Goal: Task Accomplishment & Management: Manage account settings

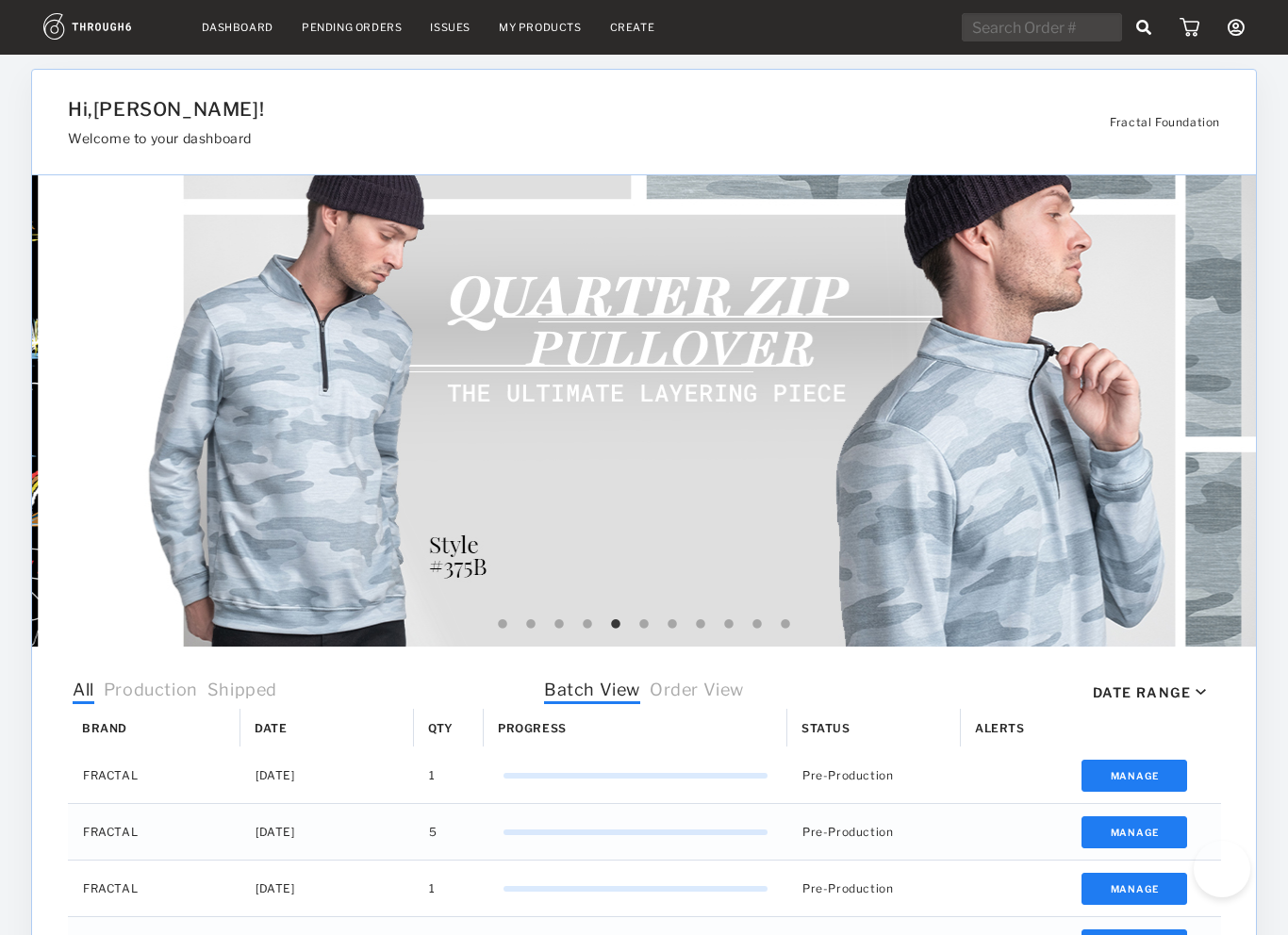
select select "8"
select select "2025"
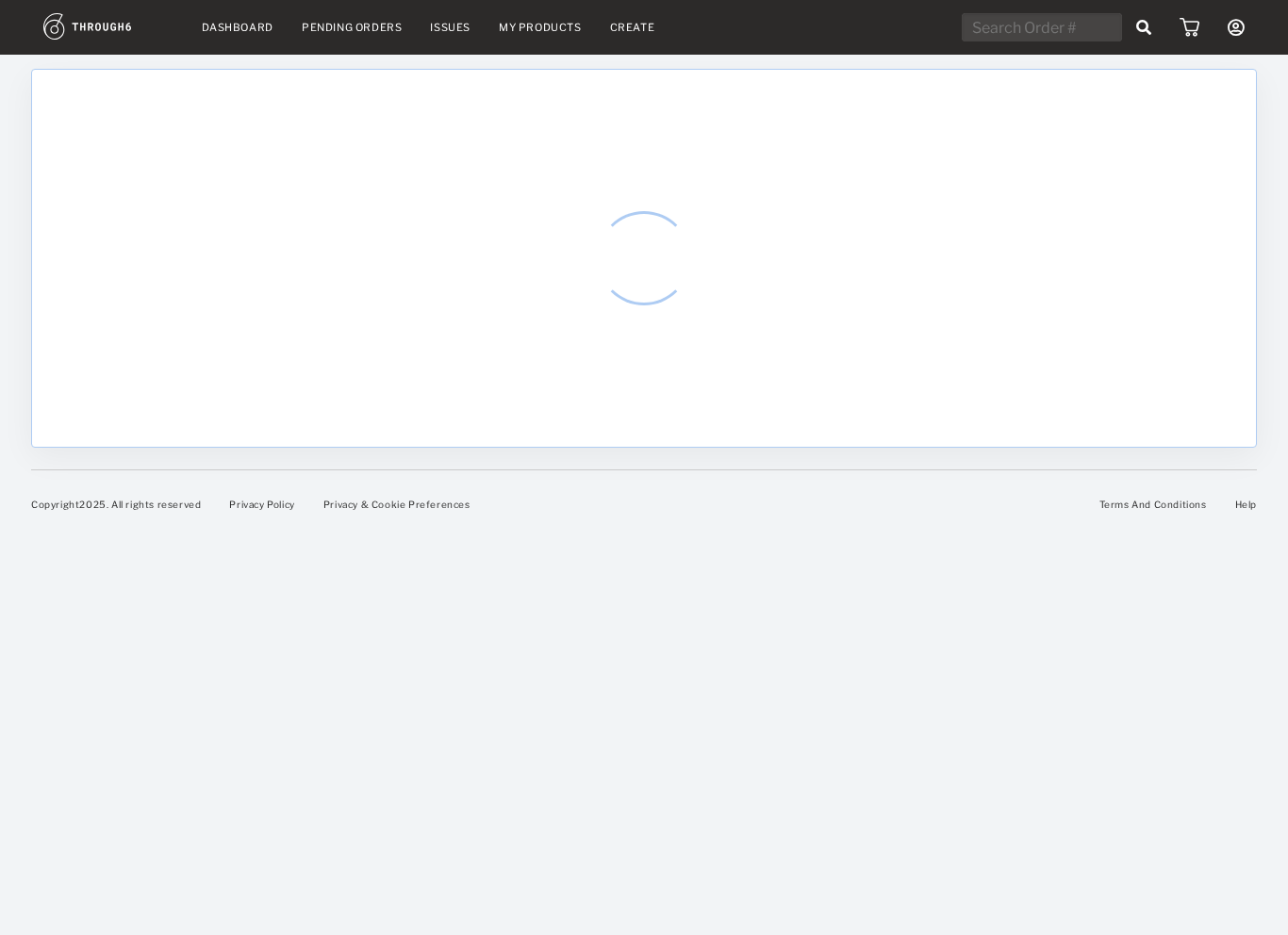
select select "8"
select select "2025"
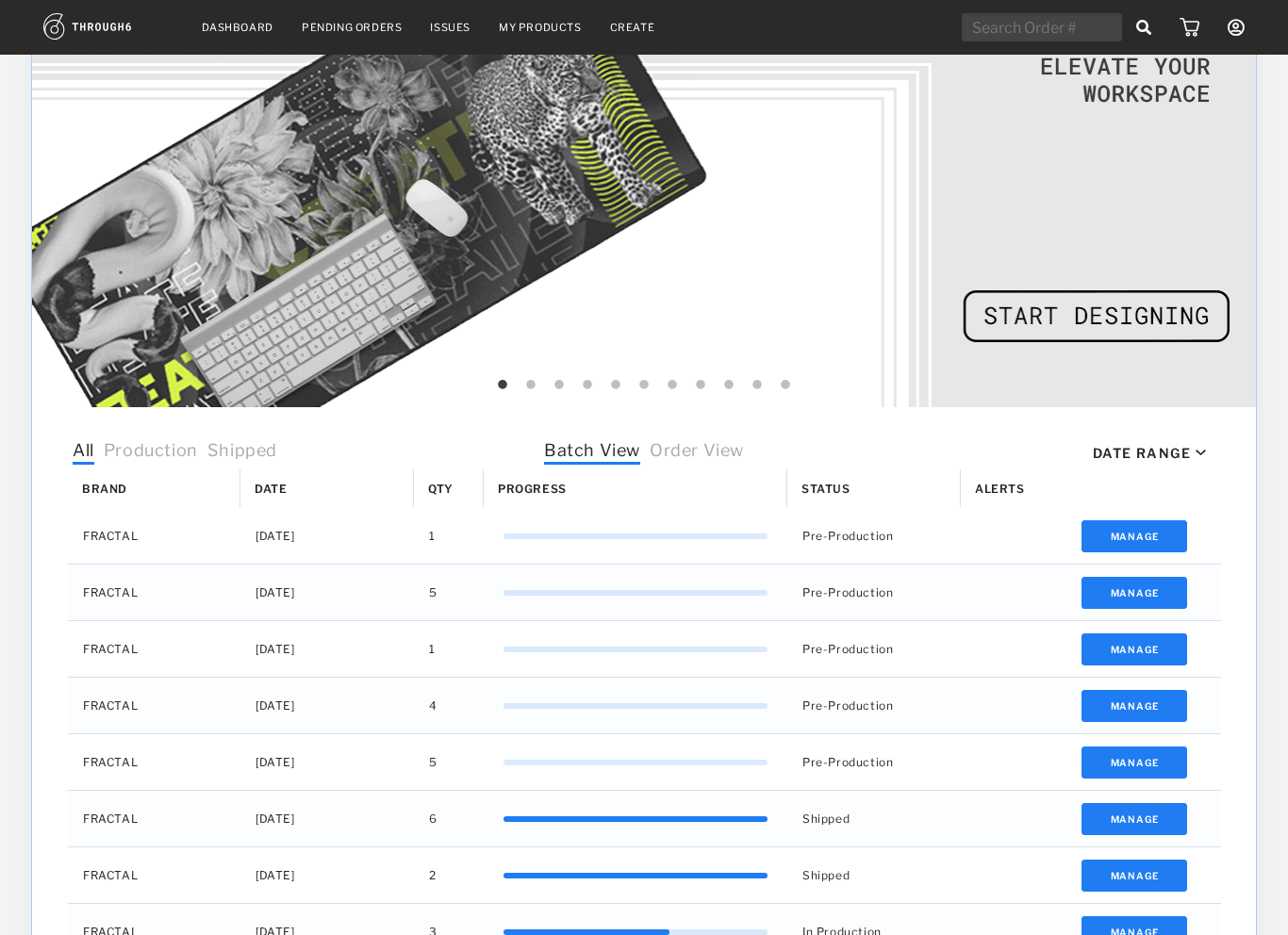
scroll to position [240, 0]
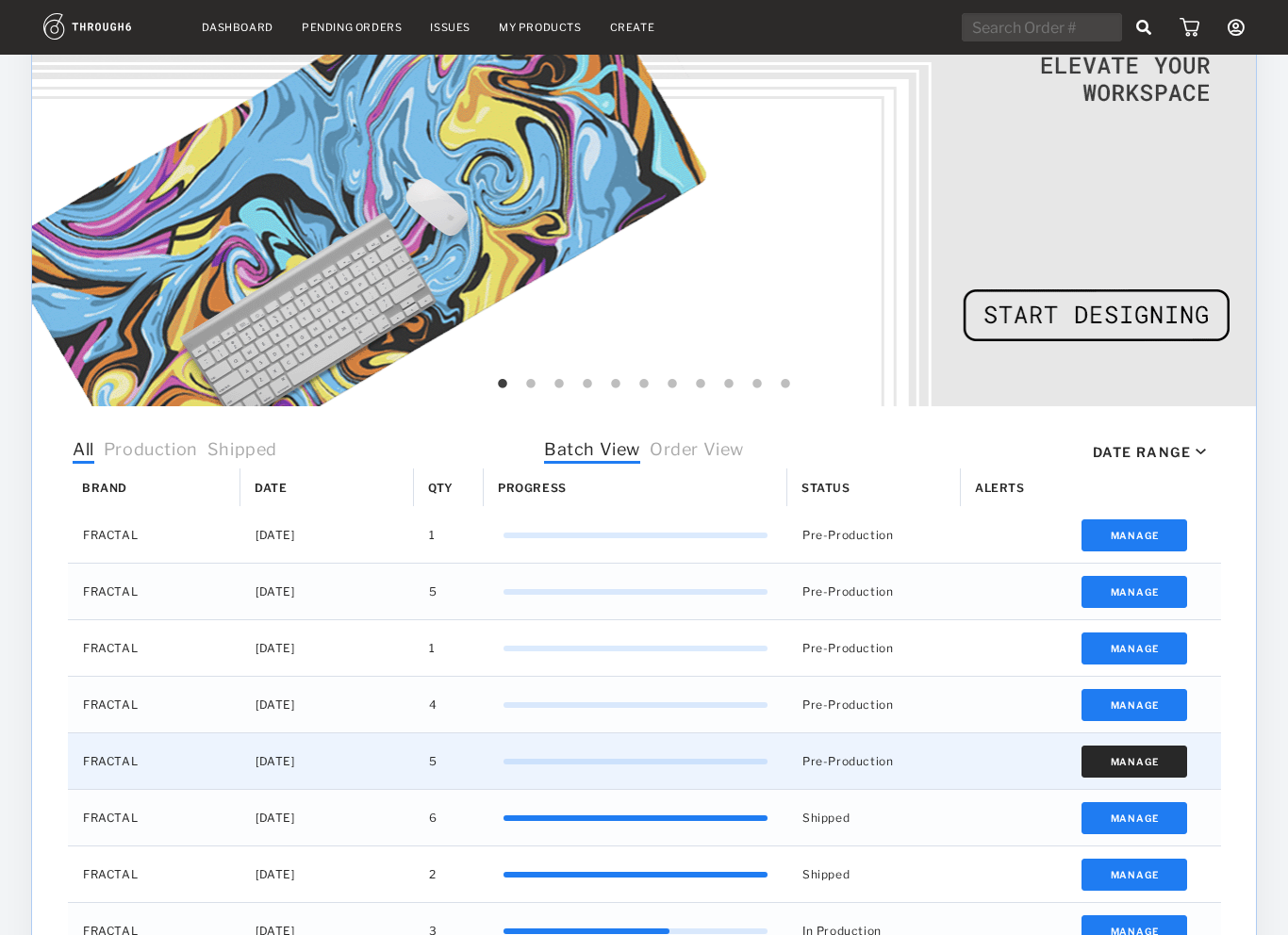
click at [1128, 757] on button "Manage" at bounding box center [1135, 762] width 106 height 33
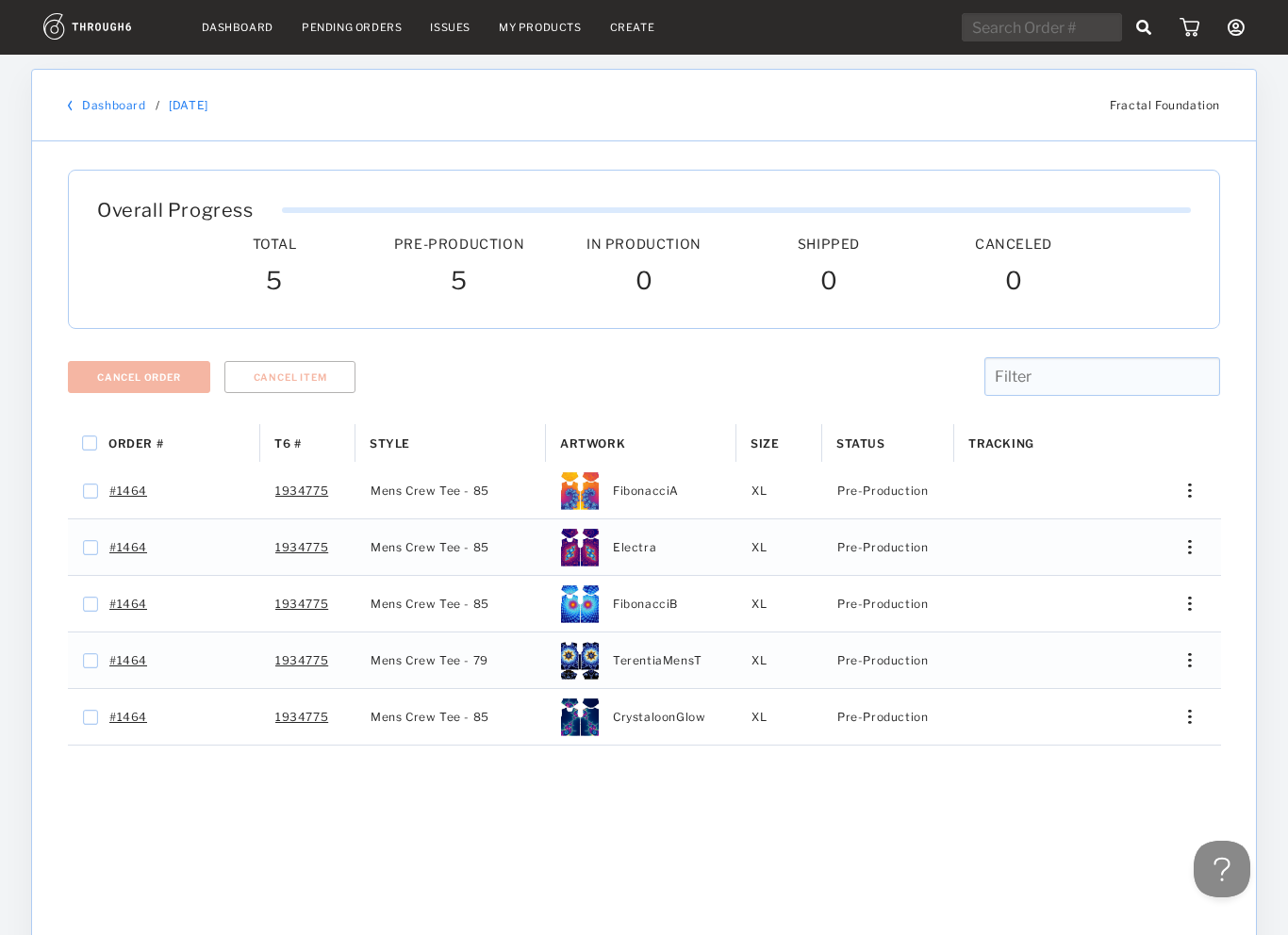
click at [102, 100] on link "Dashboard" at bounding box center [113, 105] width 63 height 14
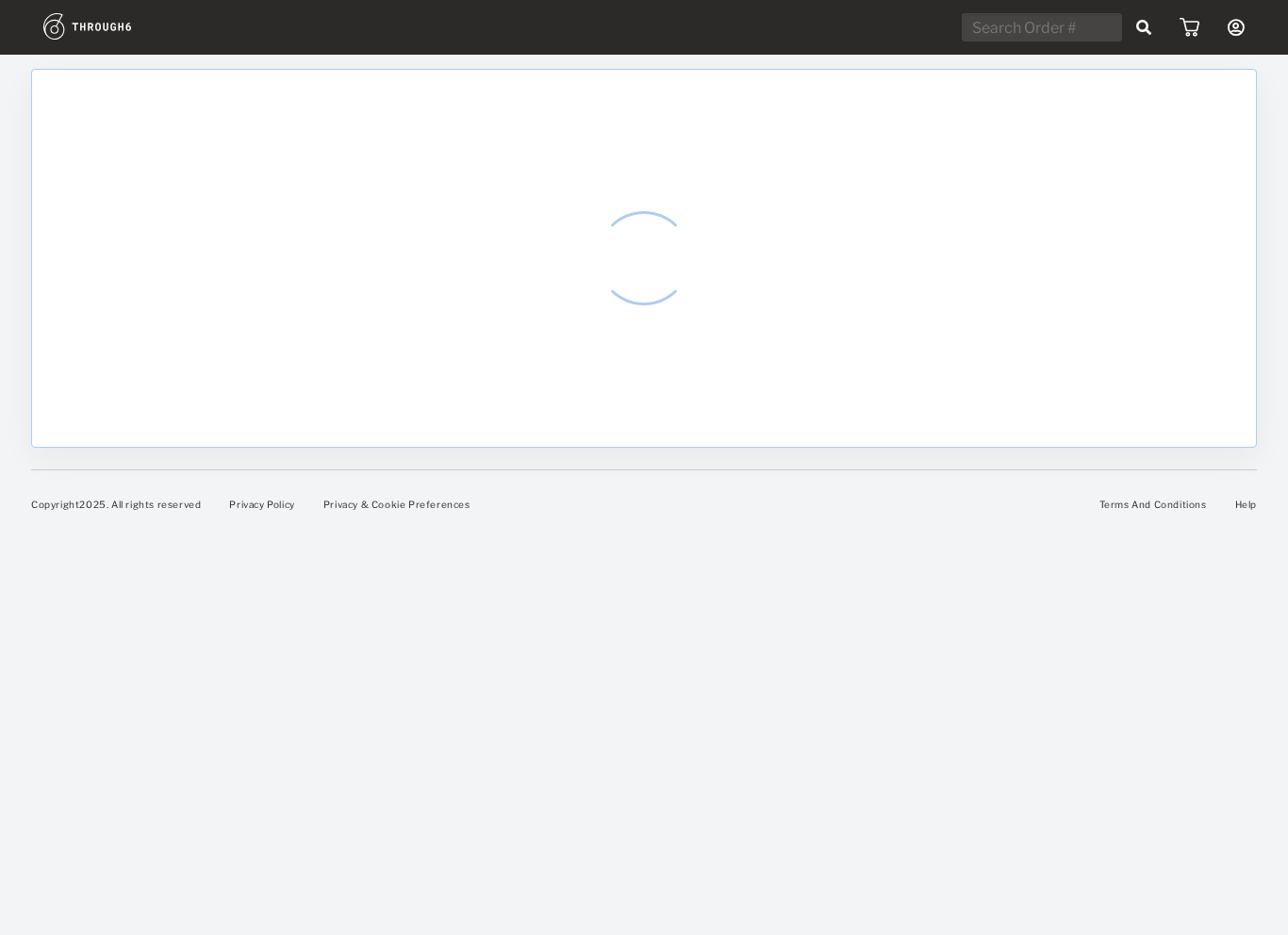
select select "8"
select select "2025"
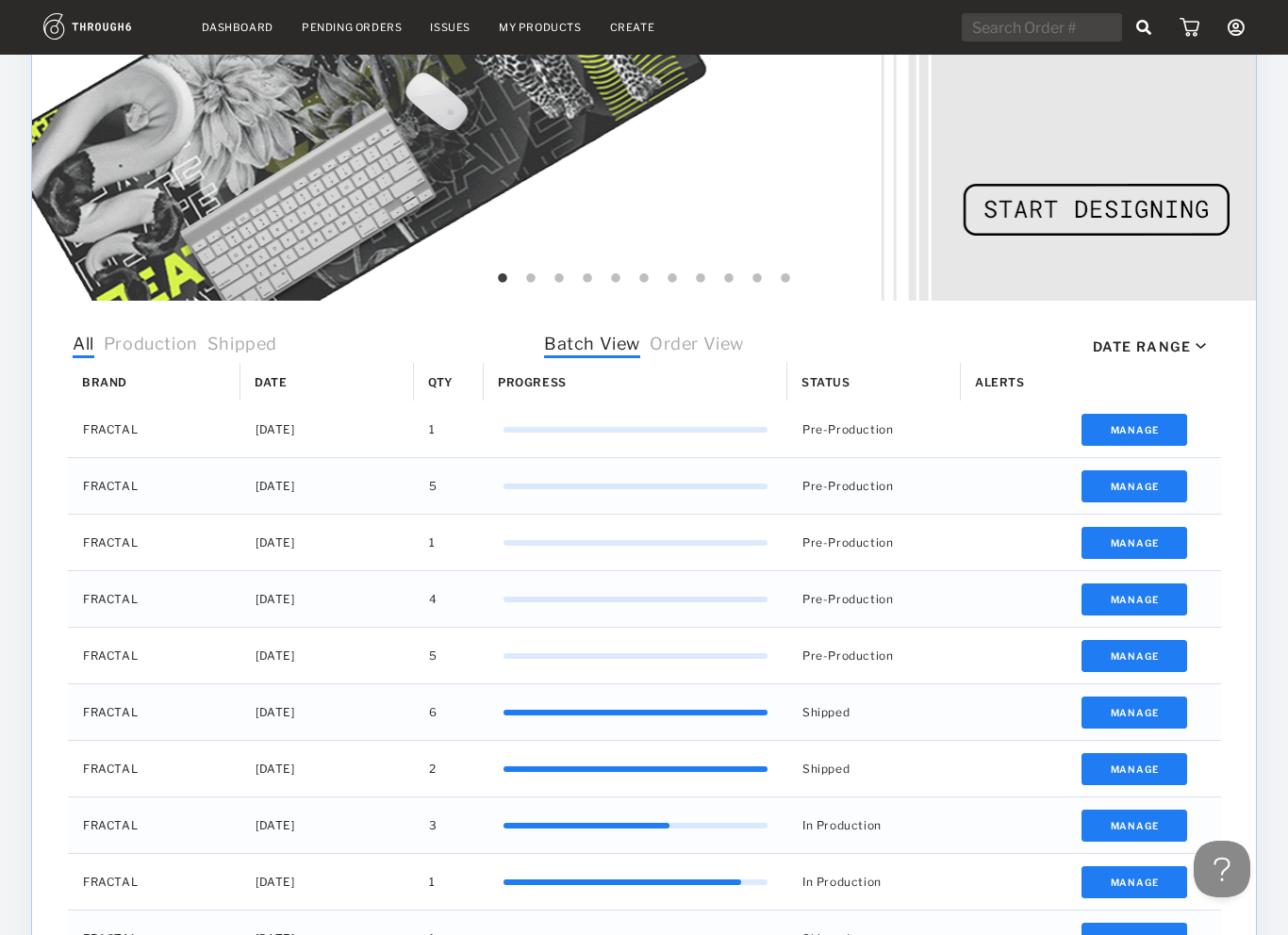
scroll to position [348, 0]
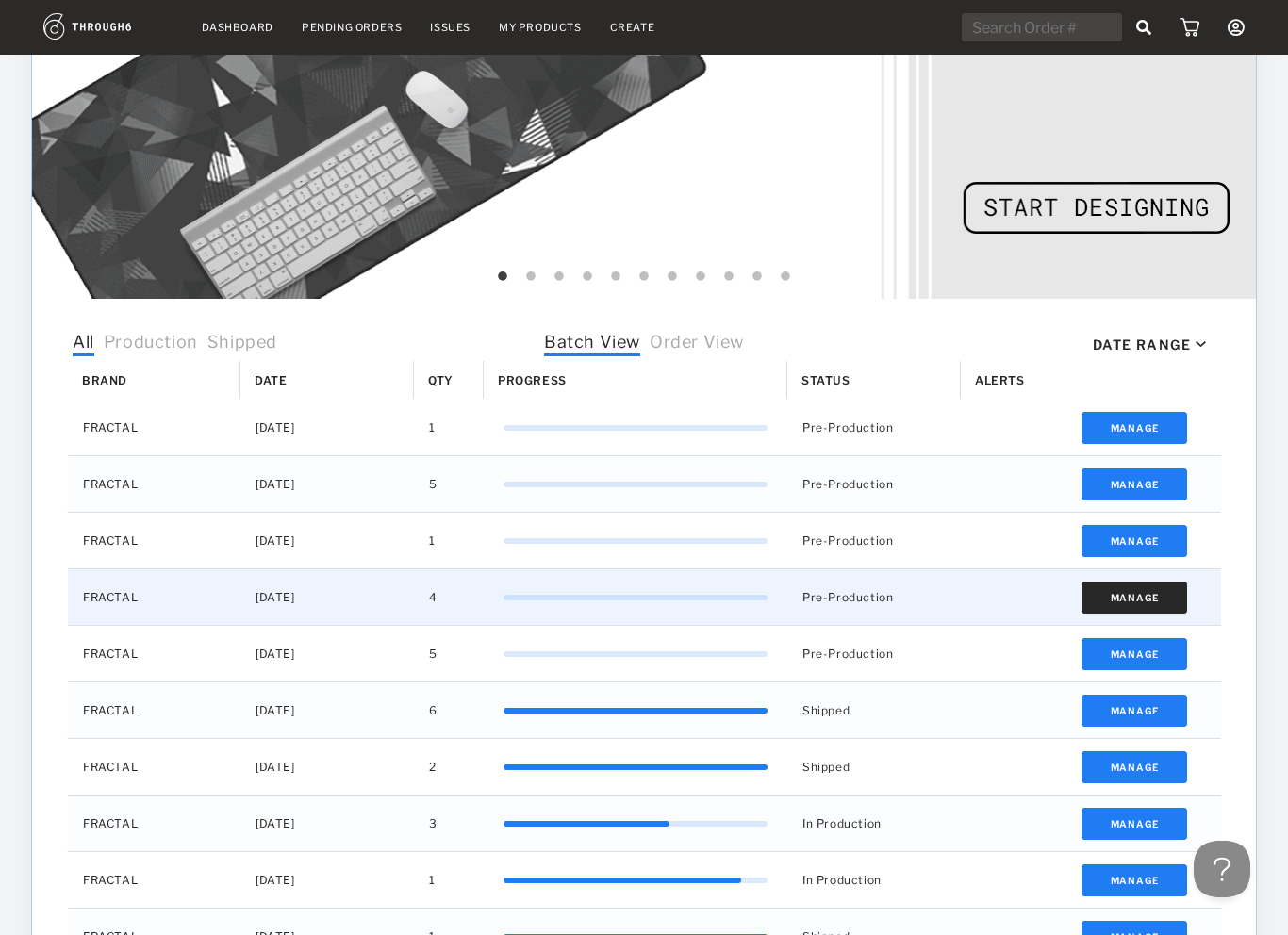
click at [1138, 589] on button "Manage" at bounding box center [1135, 597] width 106 height 33
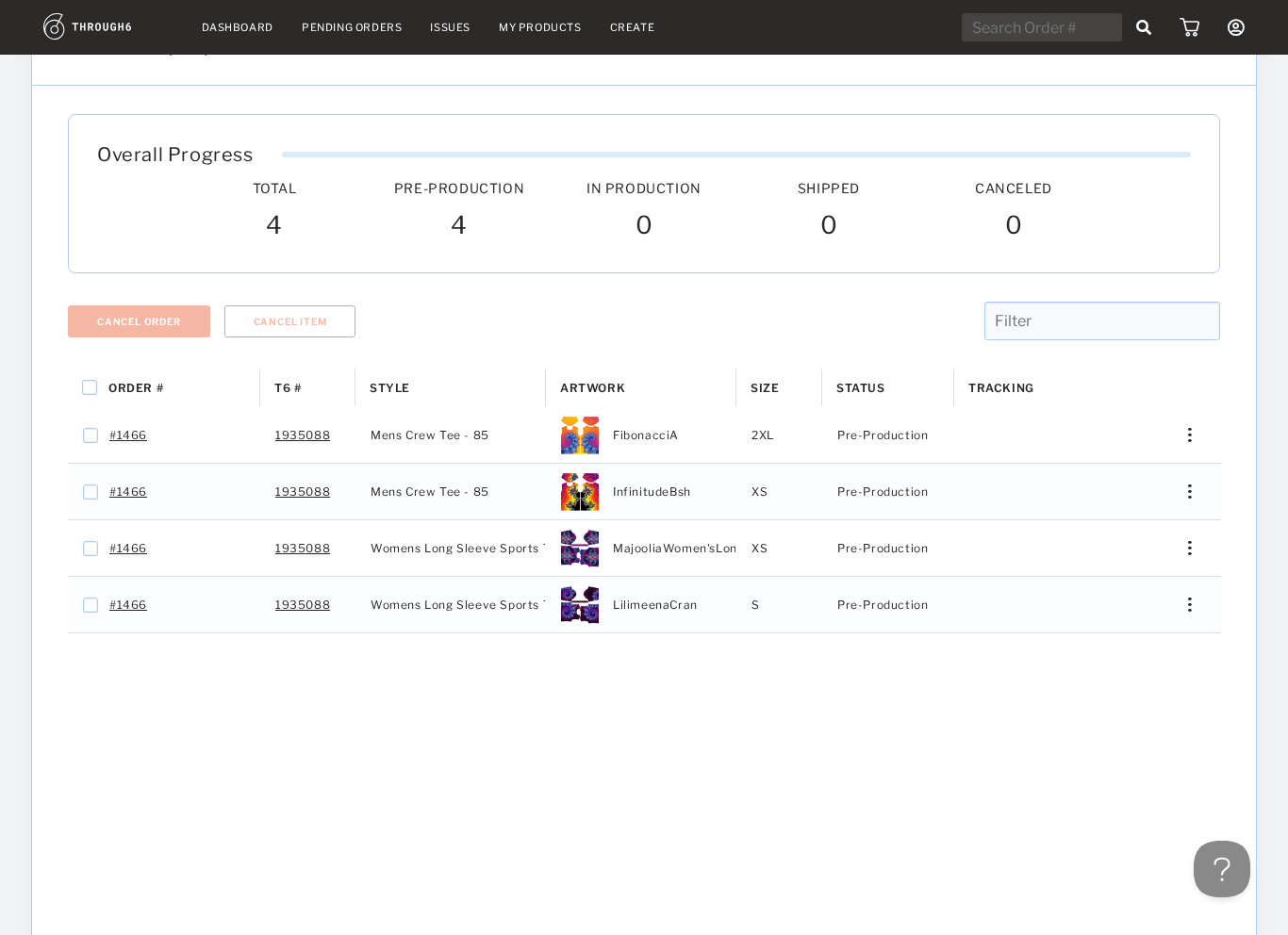
scroll to position [59, 0]
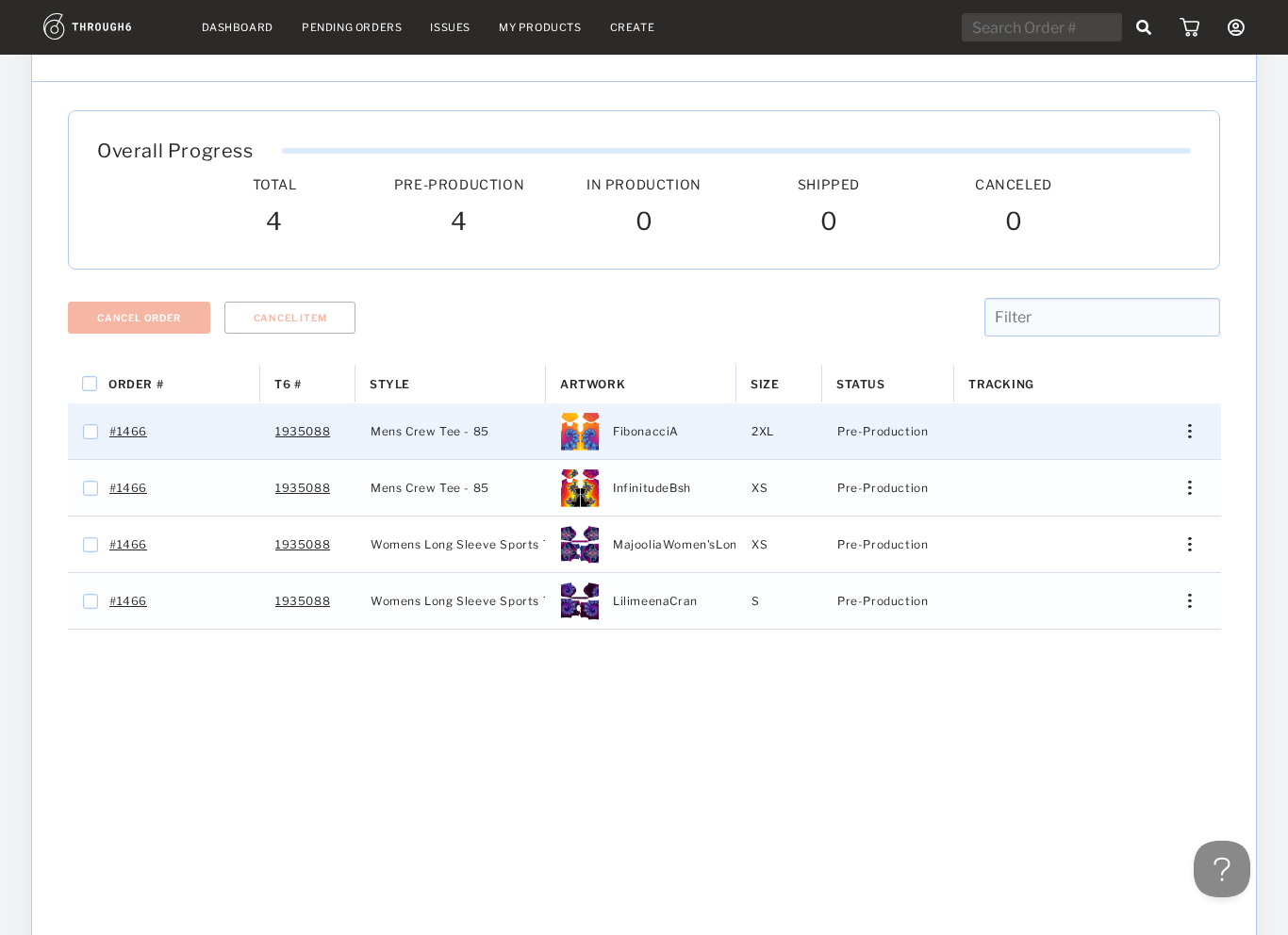
click at [1193, 429] on div "Press SPACE to select this row." at bounding box center [1183, 432] width 45 height 14
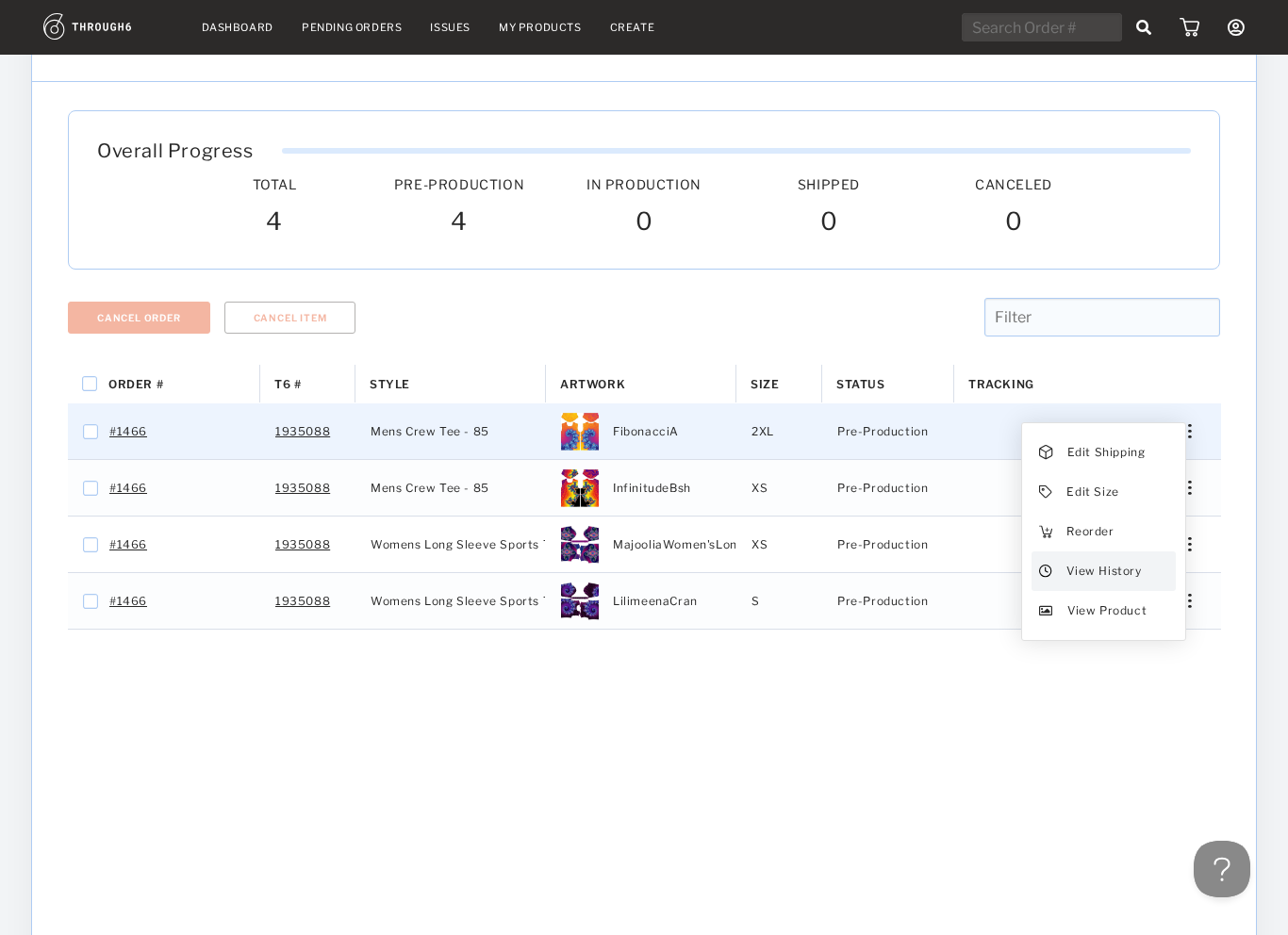
click at [1126, 566] on span "View History" at bounding box center [1104, 570] width 75 height 25
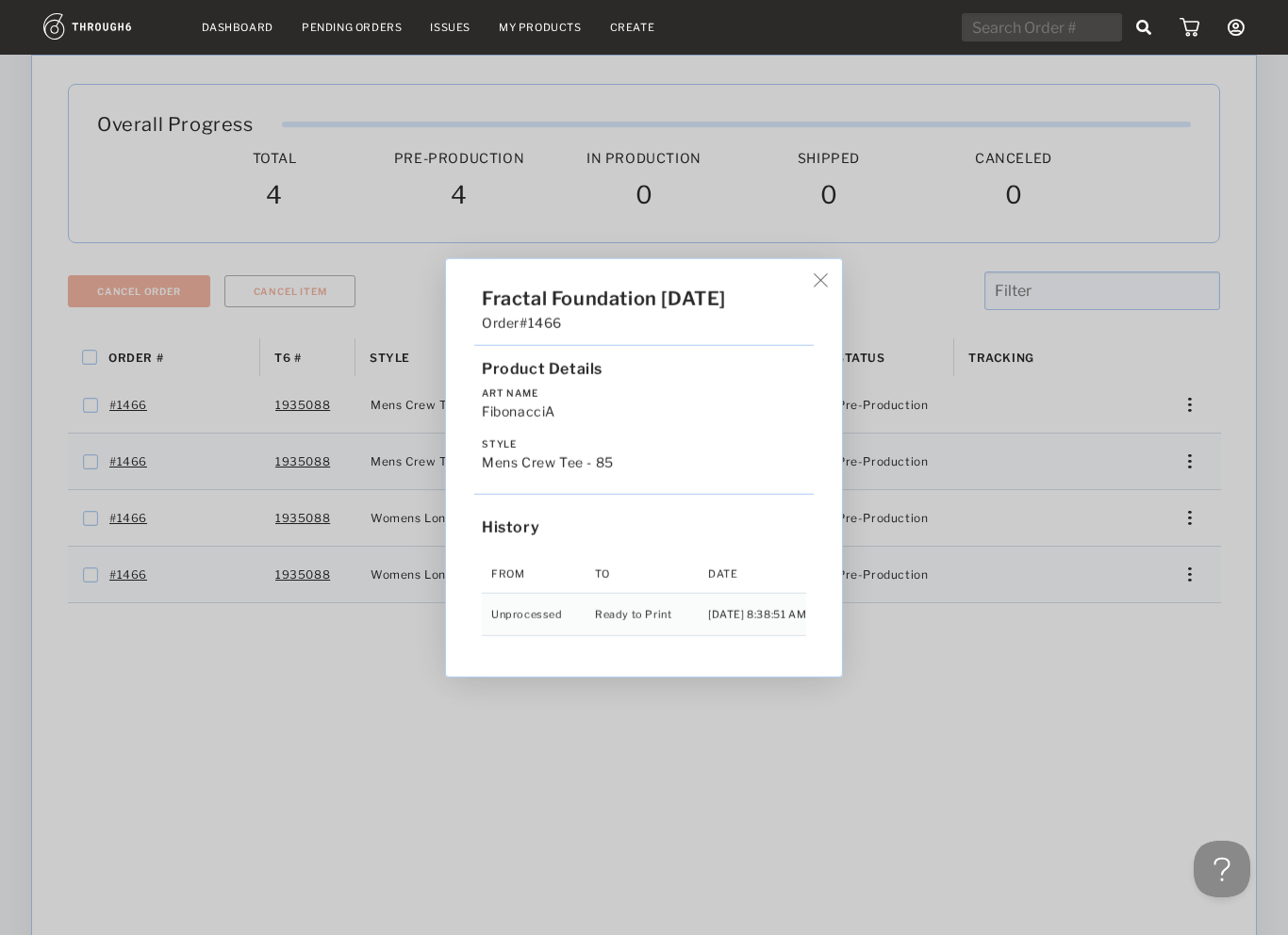
scroll to position [70, 0]
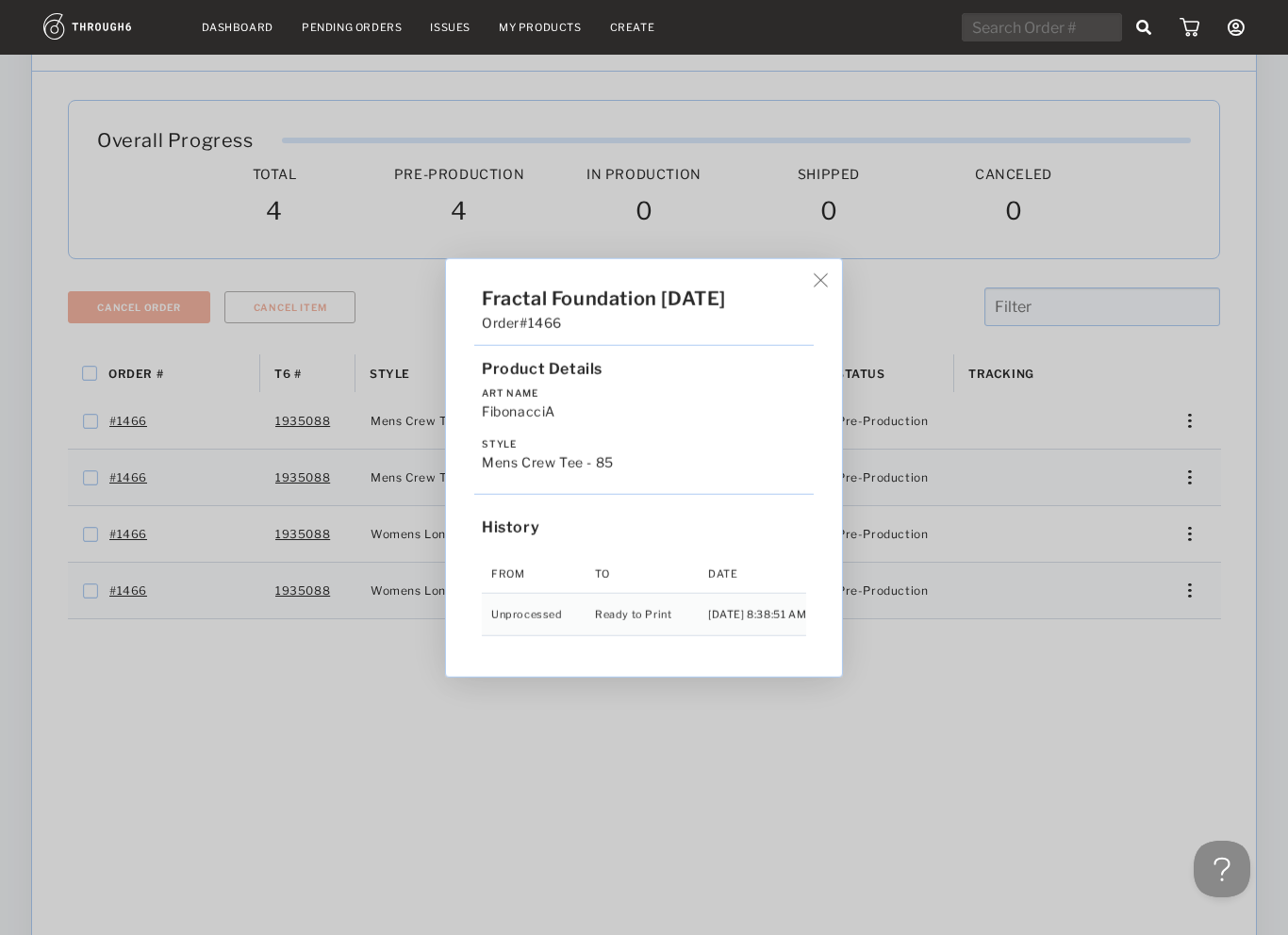
click at [828, 274] on img at bounding box center [821, 281] width 14 height 14
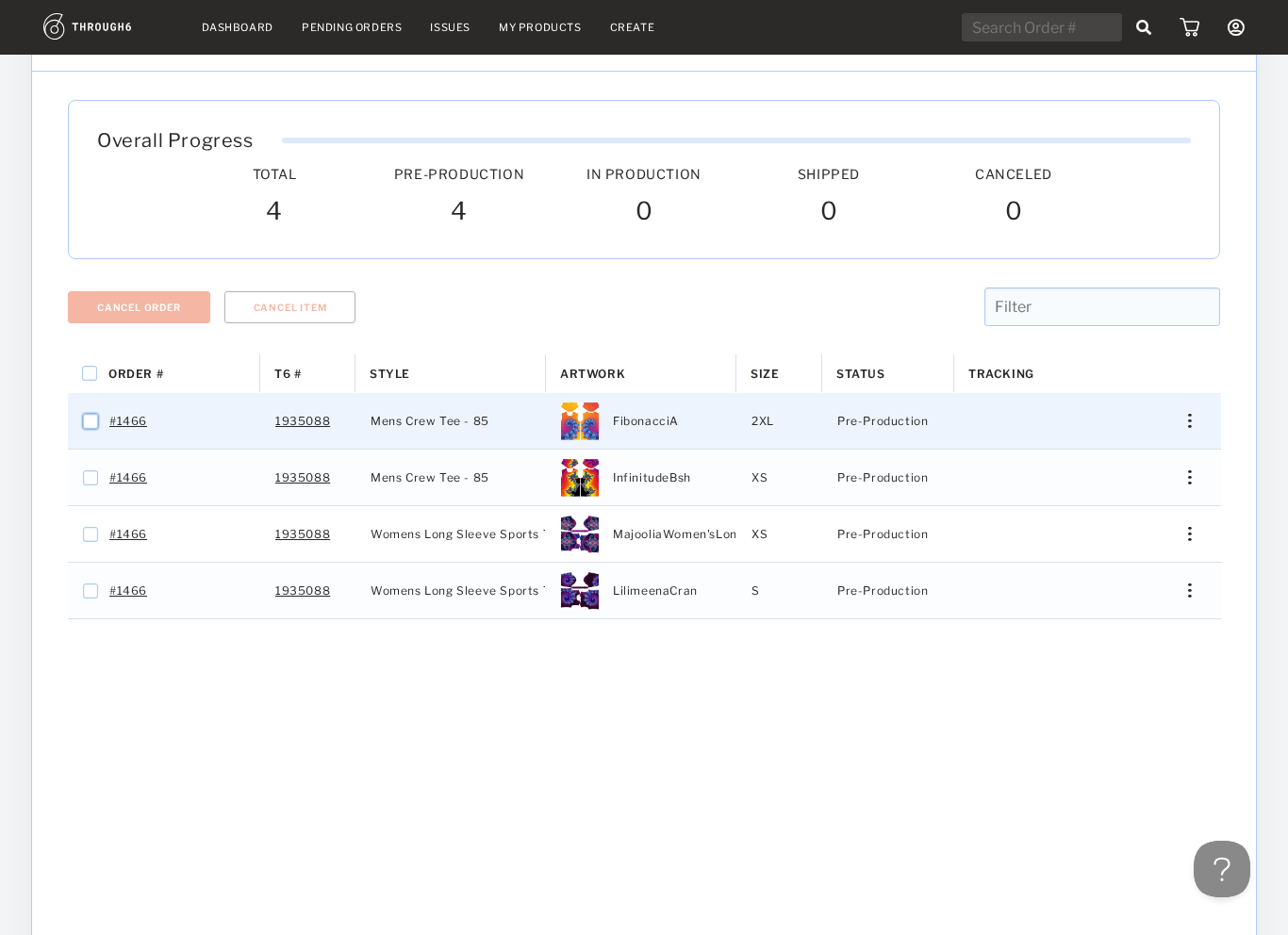
click at [89, 428] on input "Press Space to toggle row selection (unchecked)" at bounding box center [90, 421] width 15 height 15
checkbox input "true"
checkbox input "false"
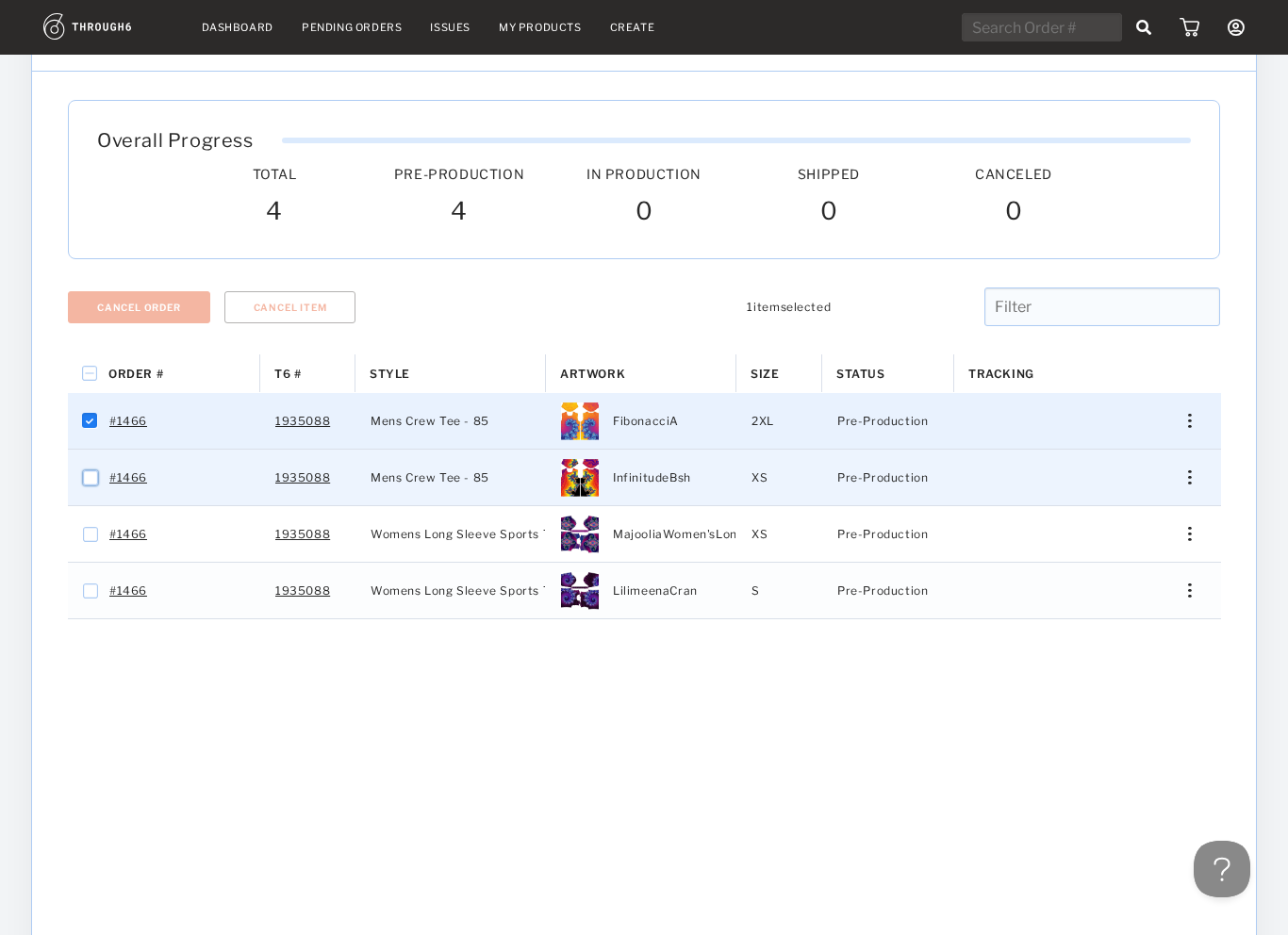
click at [93, 479] on input "Press Space to toggle row selection (unchecked)" at bounding box center [90, 478] width 15 height 15
checkbox input "true"
checkbox input "false"
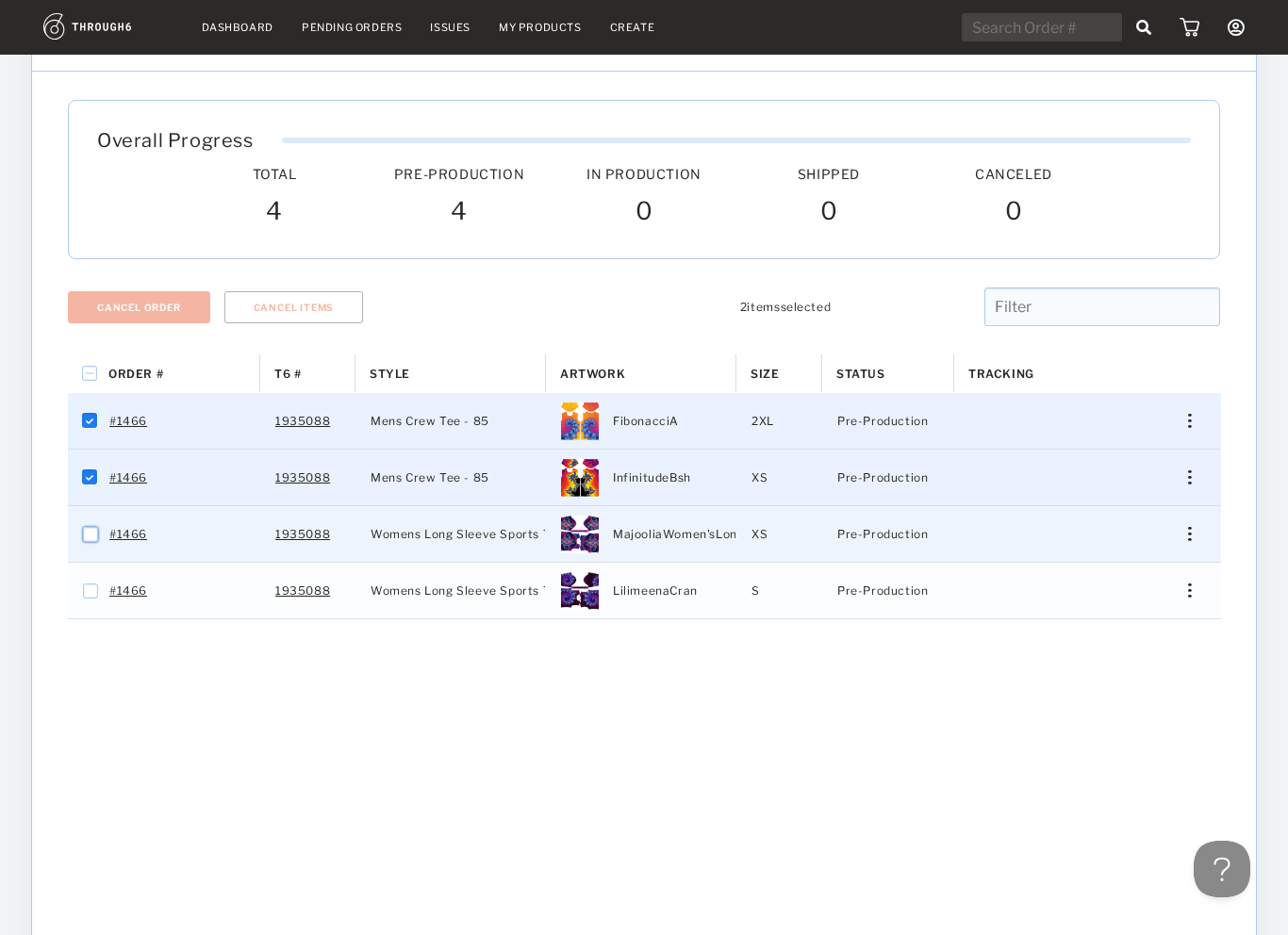
click at [85, 539] on input "Press Space to toggle row selection (unchecked)" at bounding box center [90, 534] width 15 height 15
checkbox input "true"
checkbox input "false"
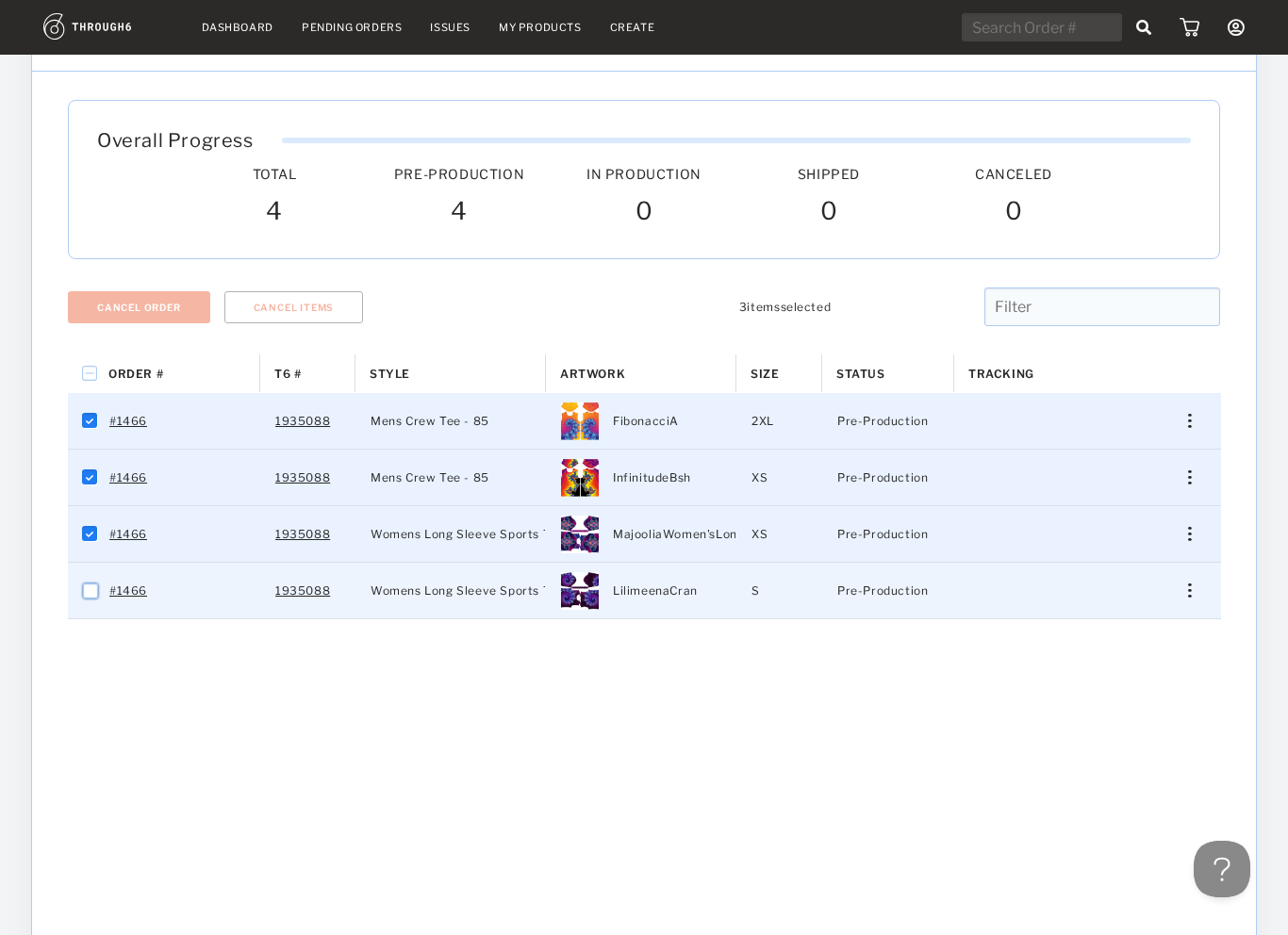
click at [87, 594] on input "Press Space to toggle row selection (unchecked)" at bounding box center [90, 590] width 15 height 15
checkbox input "true"
click at [82, 370] on input "Press Space to toggle all rows selection (checked)" at bounding box center [89, 372] width 15 height 15
checkbox input "false"
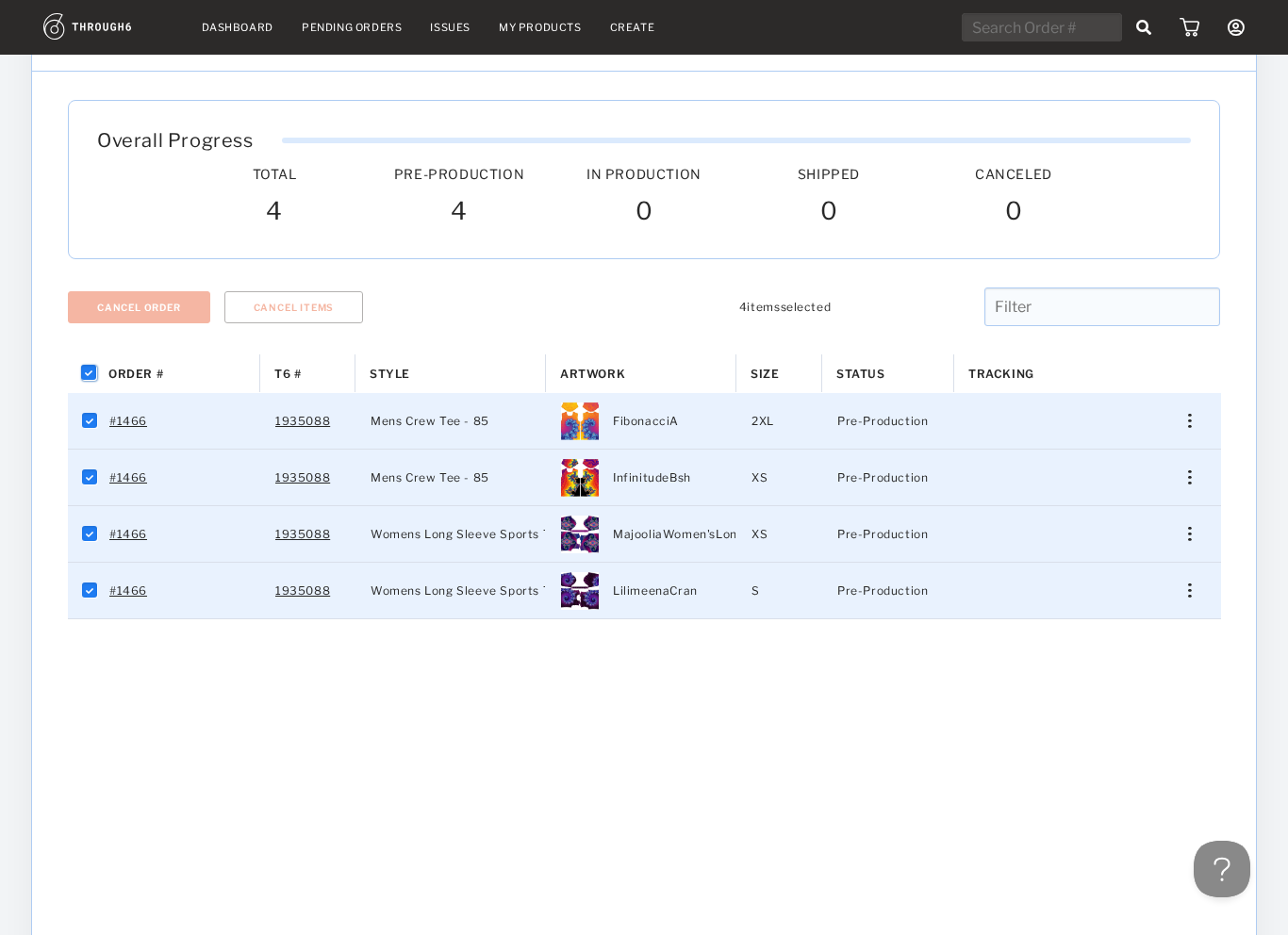
checkbox input "false"
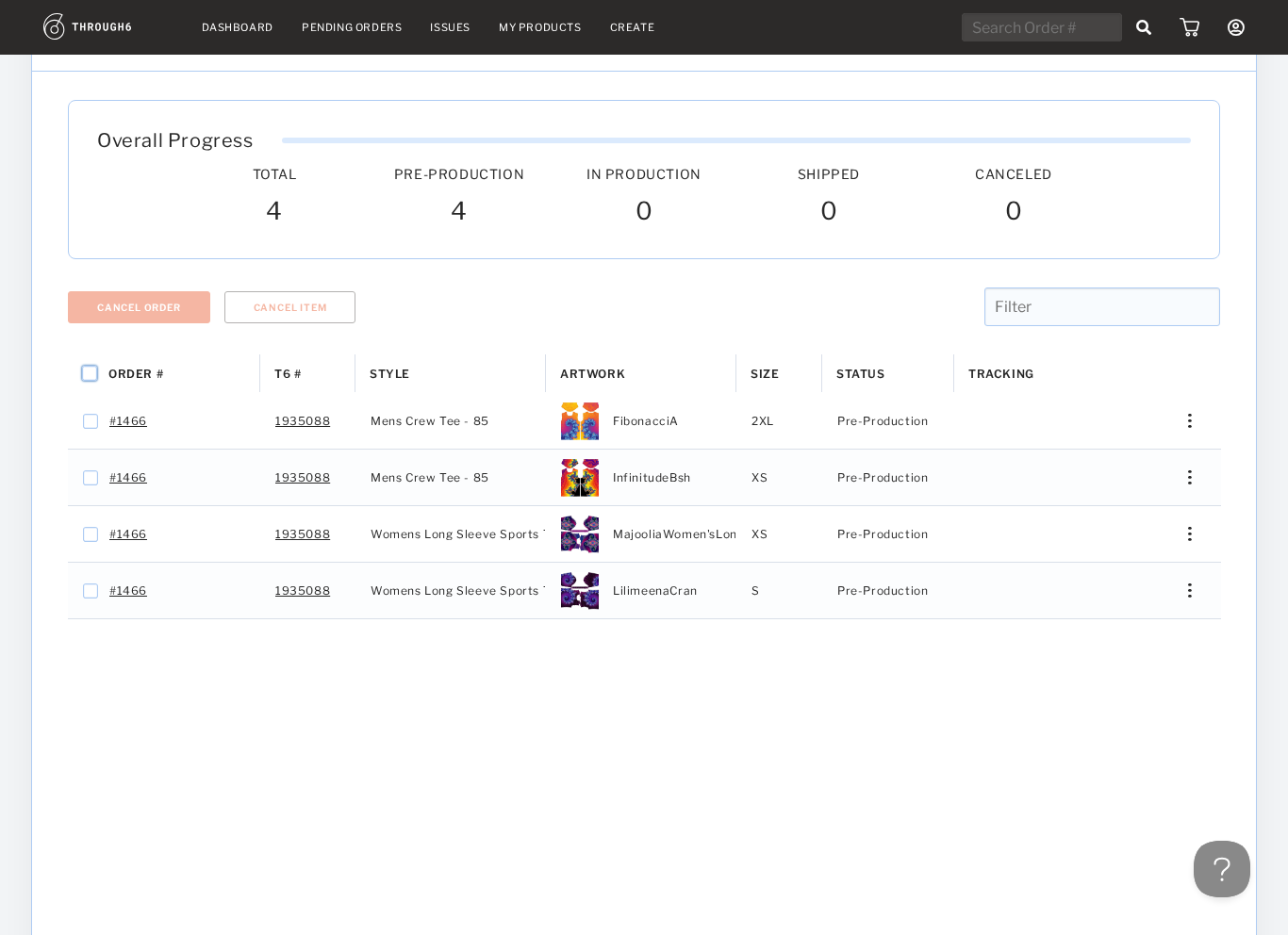
click at [91, 369] on input "Press Space to toggle all rows selection (unchecked)" at bounding box center [89, 372] width 15 height 15
checkbox input "true"
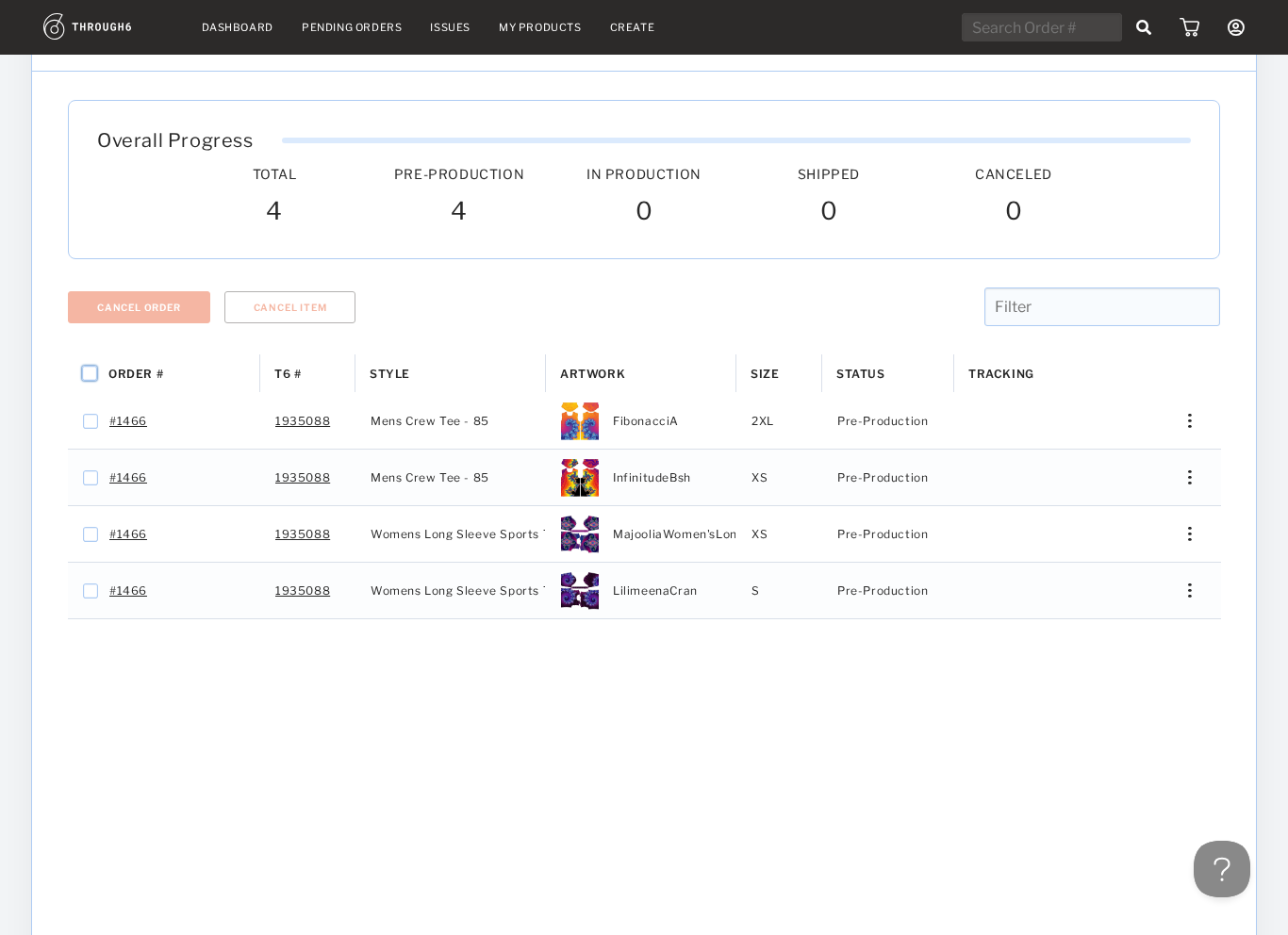
checkbox input "true"
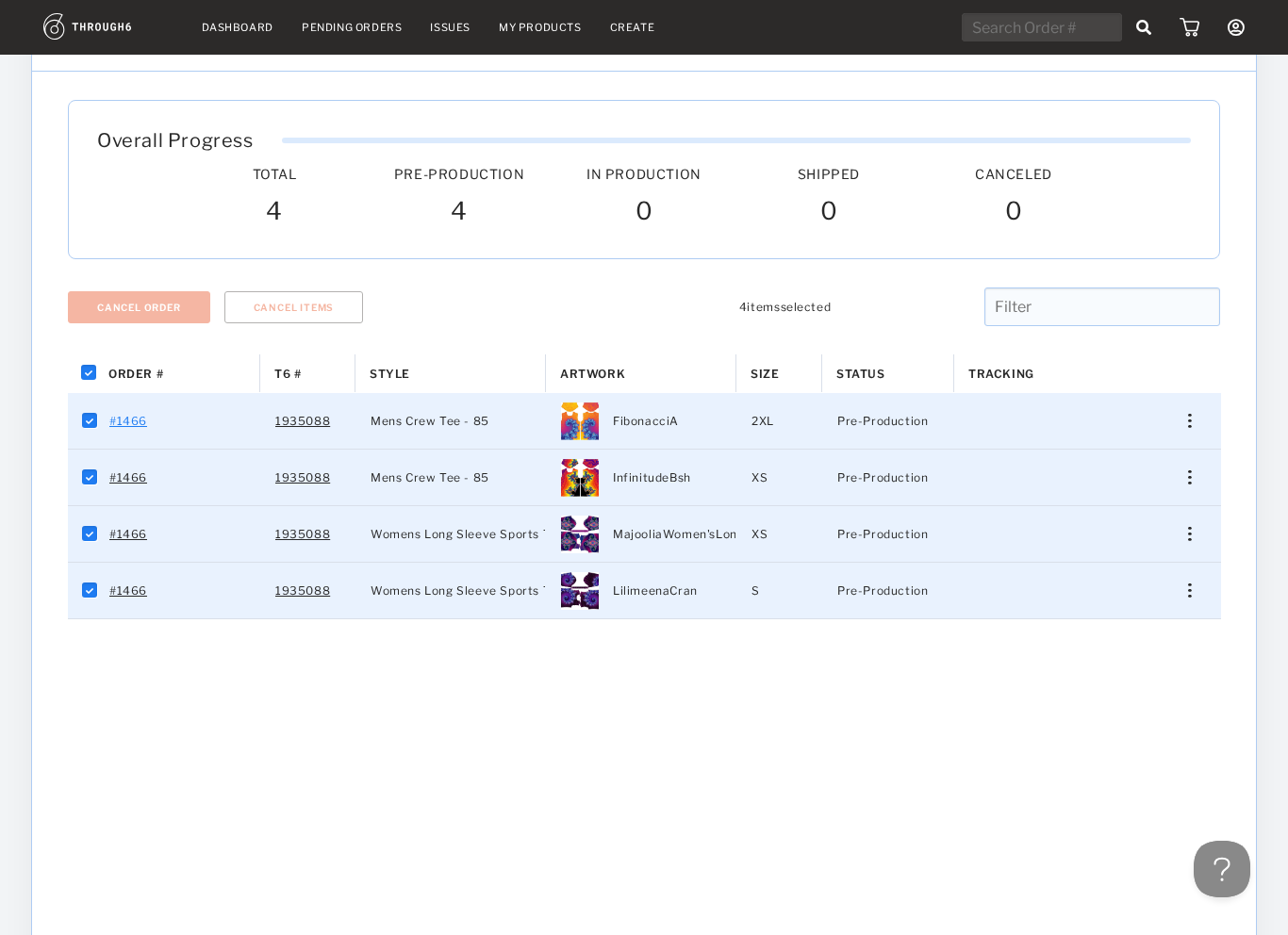
click at [130, 420] on link "#1466" at bounding box center [128, 421] width 37 height 25
checkbox input "false"
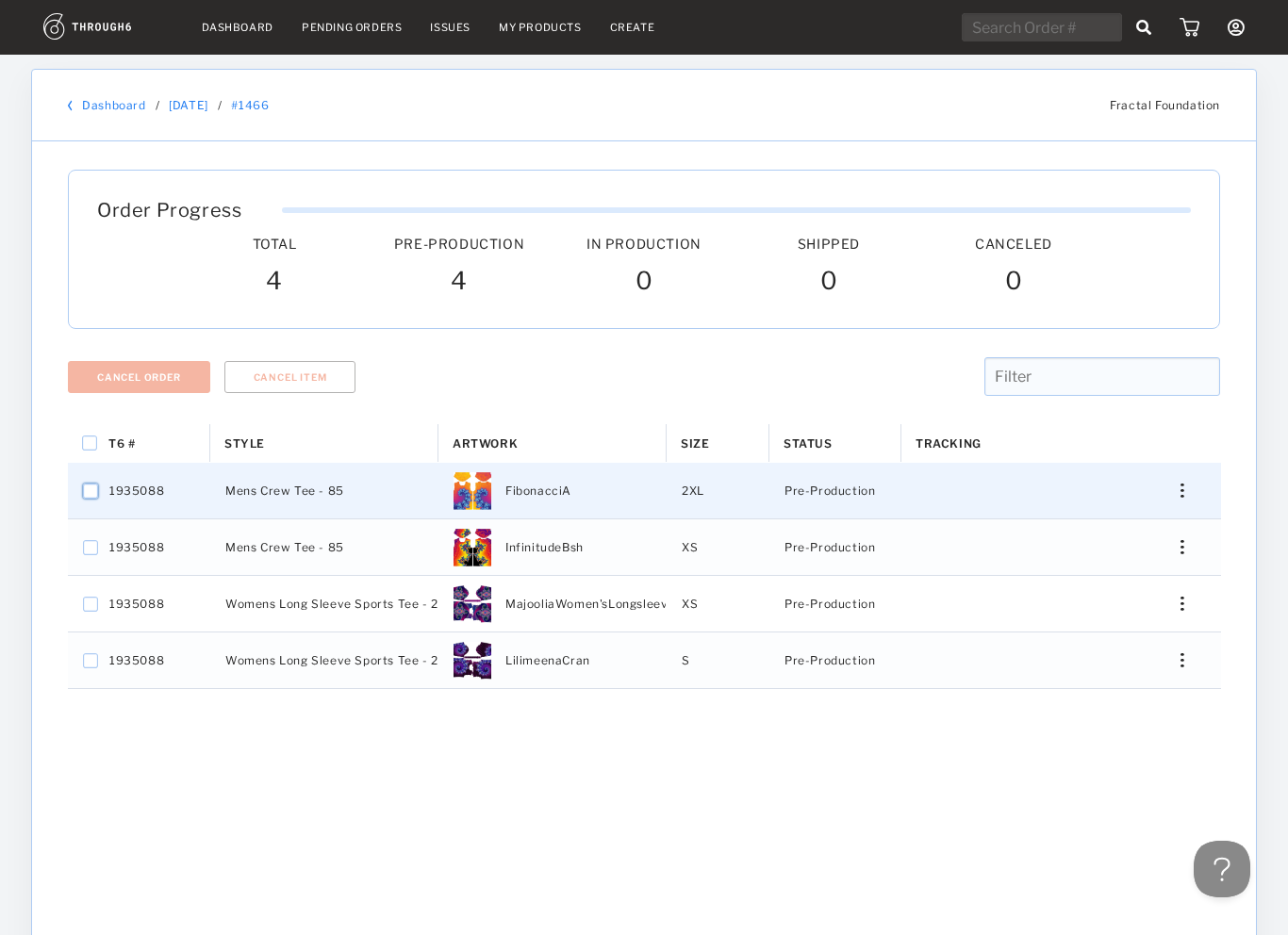
click at [89, 493] on input "Press Space to toggle row selection (unchecked)" at bounding box center [90, 491] width 15 height 15
checkbox input "true"
checkbox input "false"
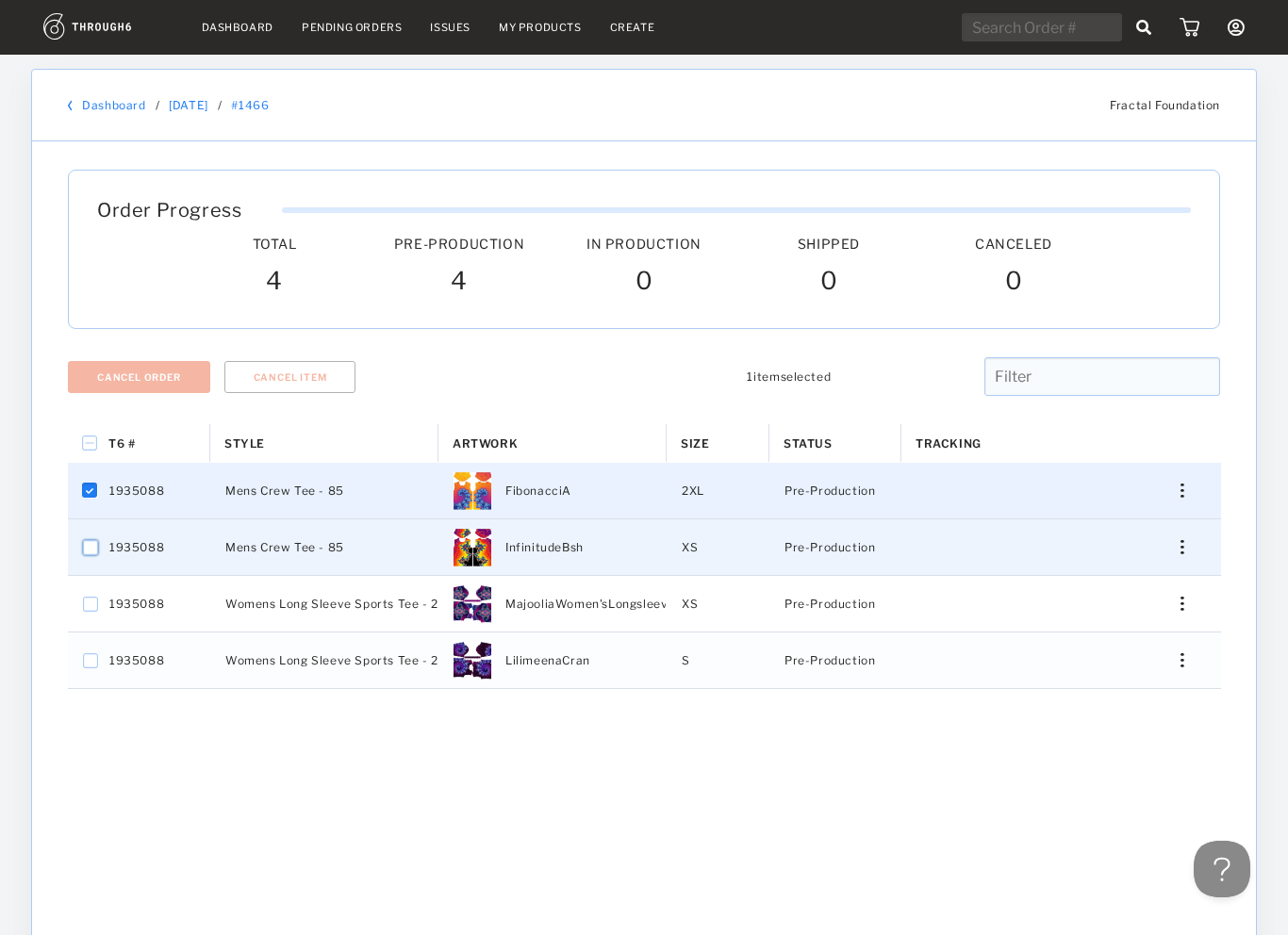
click at [91, 545] on input "Press Space to toggle row selection (unchecked)" at bounding box center [90, 547] width 15 height 15
checkbox input "true"
checkbox input "false"
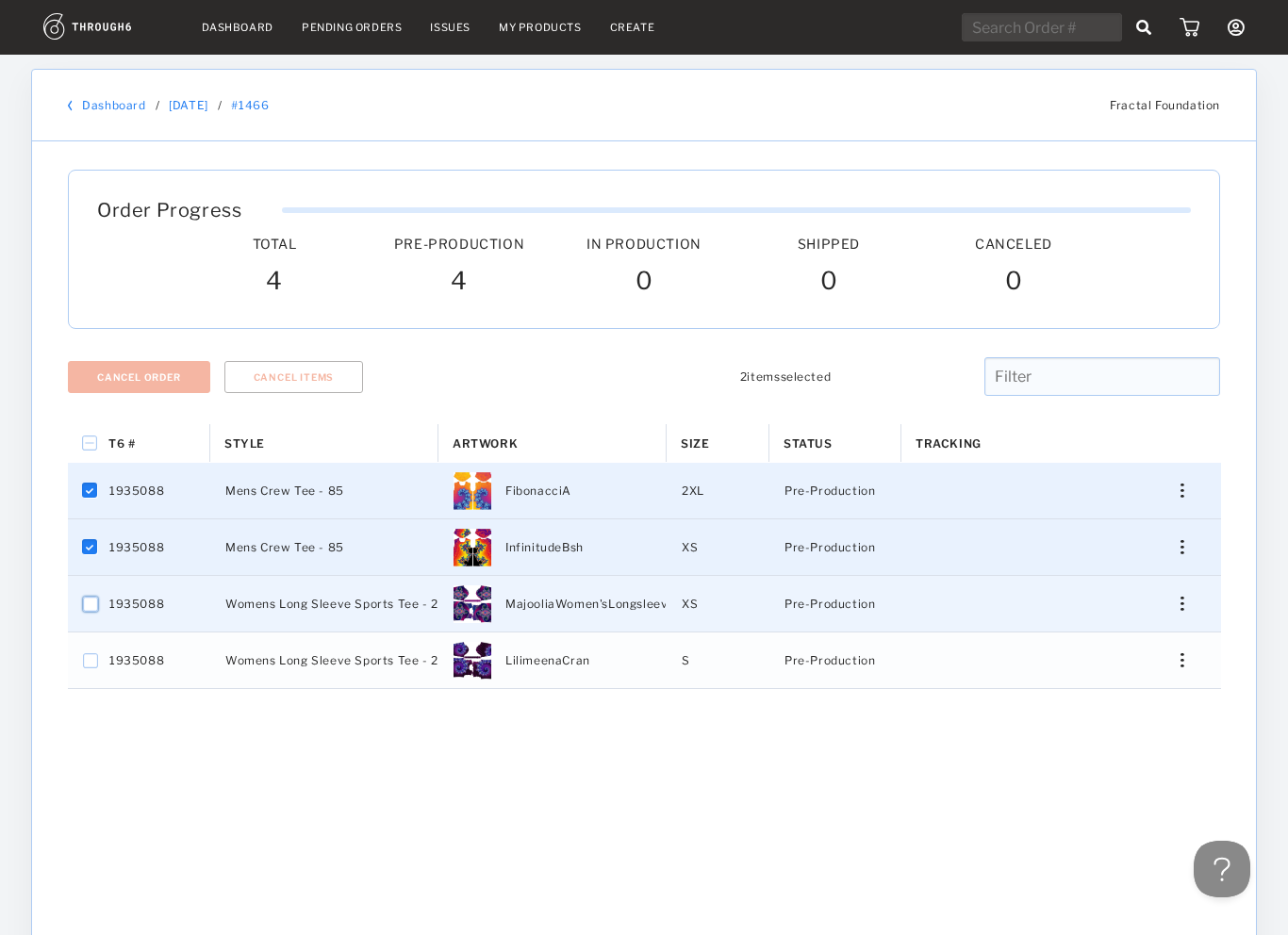
click at [87, 605] on input "Press Space to toggle row selection (unchecked)" at bounding box center [90, 604] width 15 height 15
checkbox input "true"
checkbox input "false"
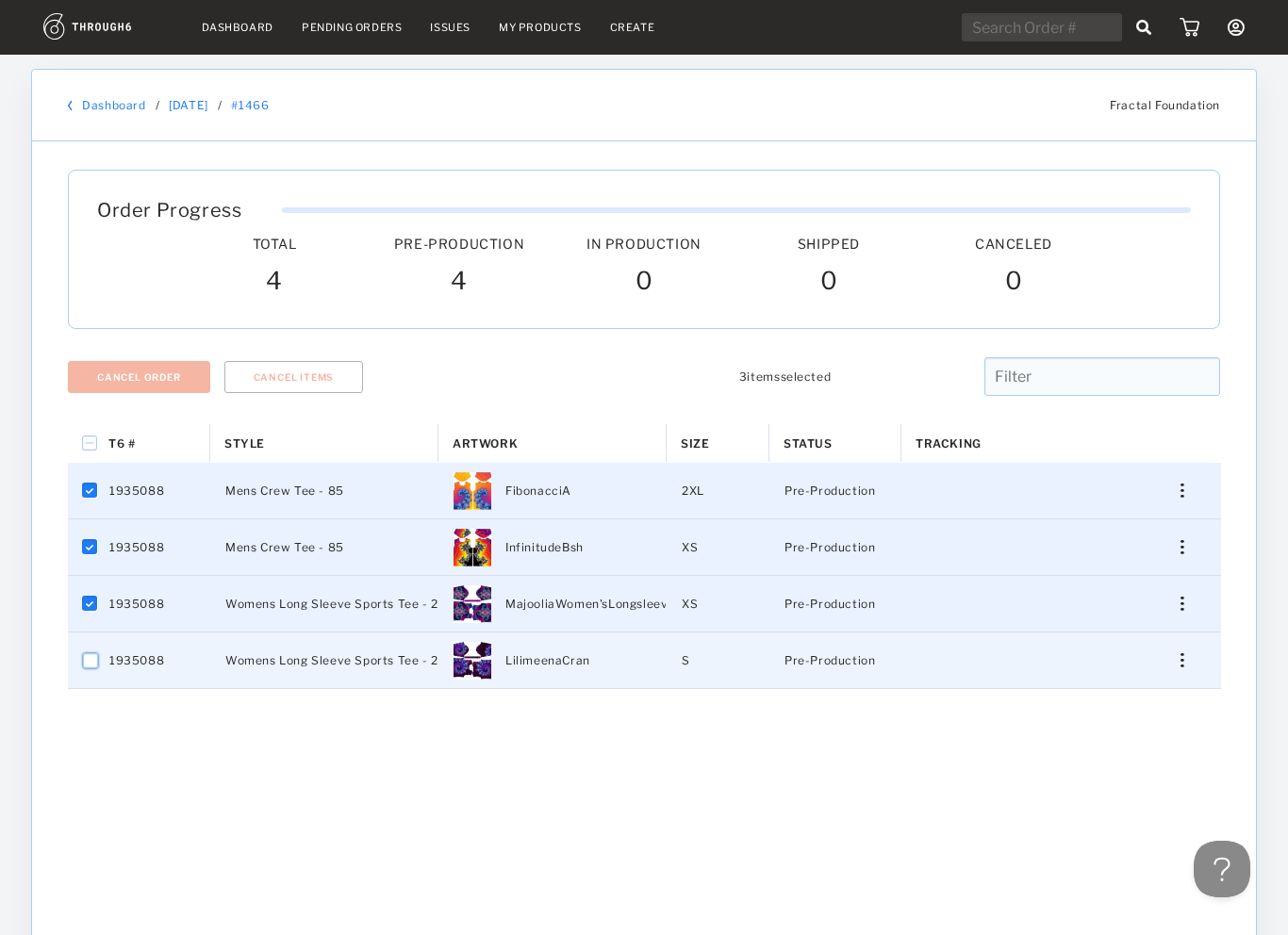
click at [92, 659] on input "Press Space to toggle row selection (unchecked)" at bounding box center [90, 660] width 15 height 15
checkbox input "true"
click at [618, 727] on div "T6 # Style Artwork" at bounding box center [644, 743] width 1152 height 636
